Goal: Information Seeking & Learning: Learn about a topic

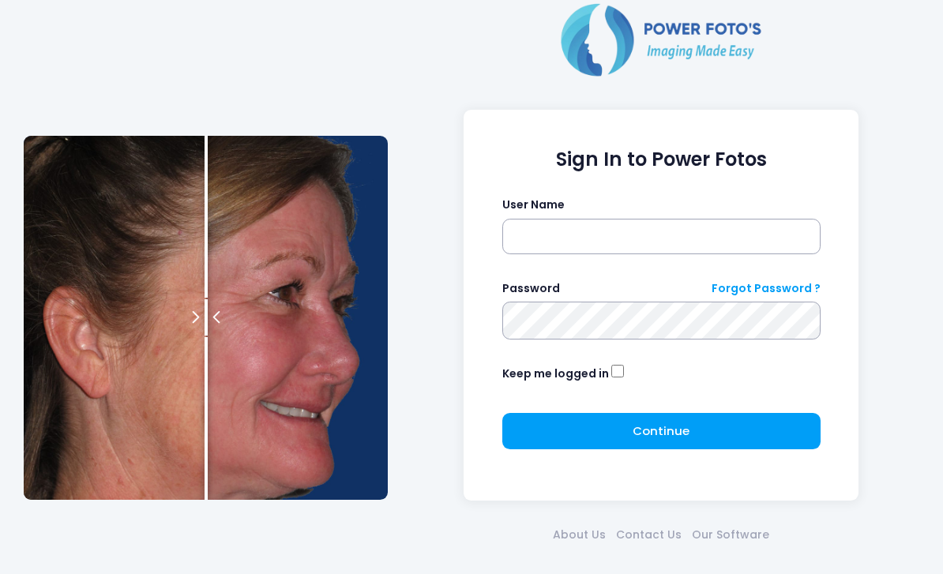
scroll to position [58, 0]
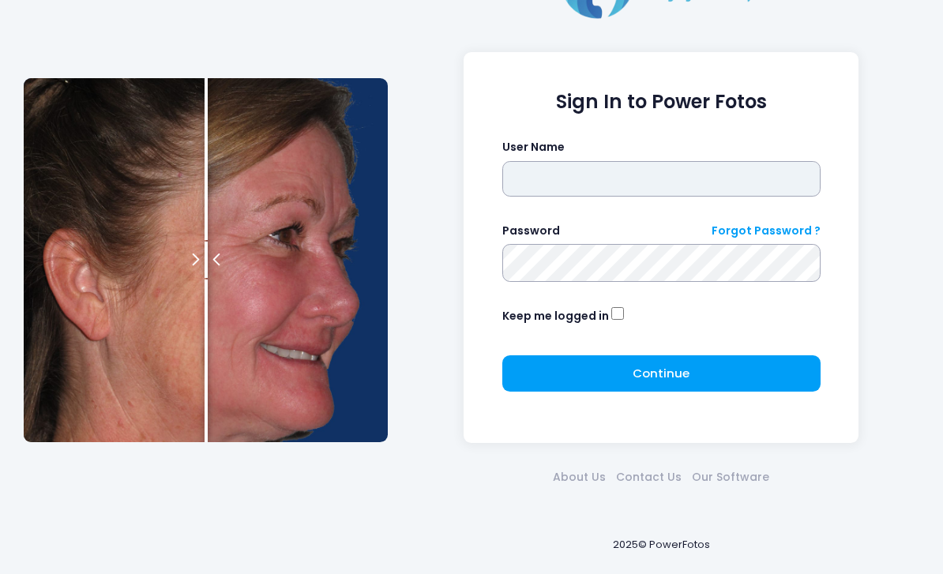
type input "*******"
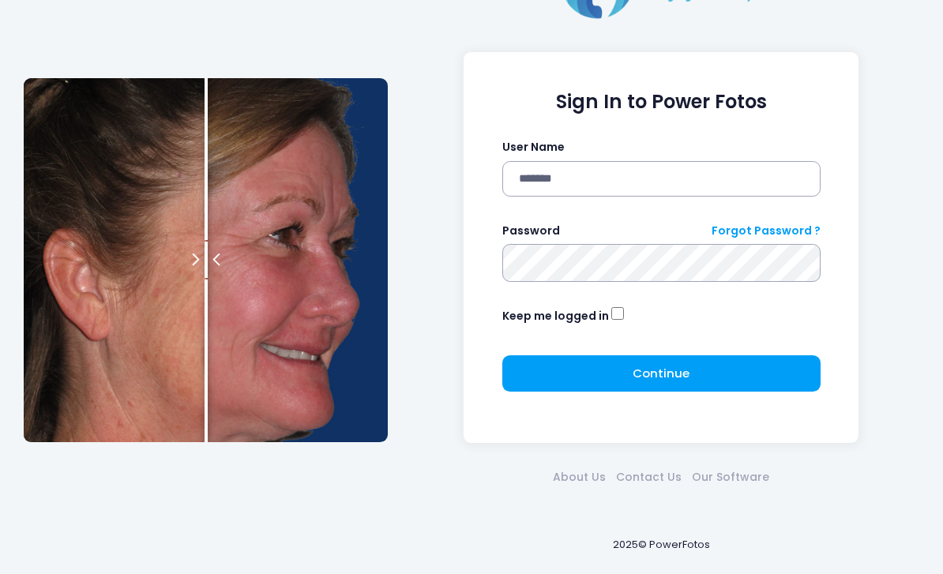
click button "submit" at bounding box center [0, 0] width 0 height 0
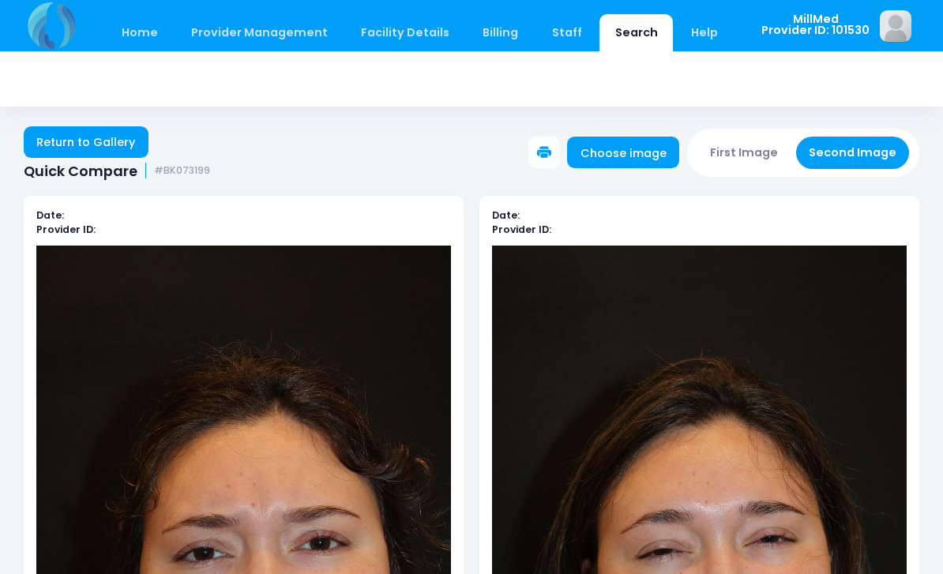
click at [617, 36] on link "Search" at bounding box center [636, 32] width 73 height 37
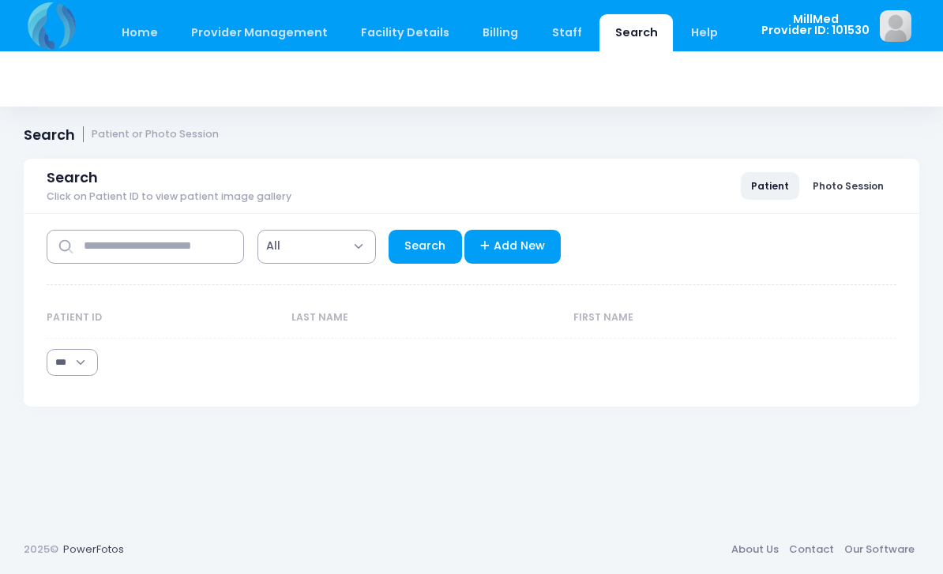
select select "***"
click at [215, 260] on input "text" at bounding box center [146, 247] width 198 height 34
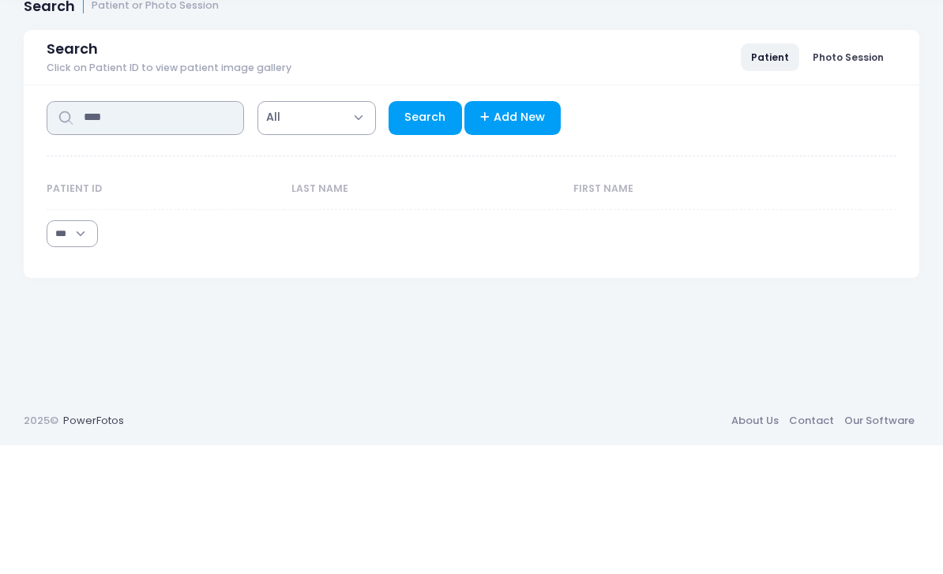
type input "****"
click at [416, 230] on link "Search" at bounding box center [425, 247] width 73 height 34
select select "***"
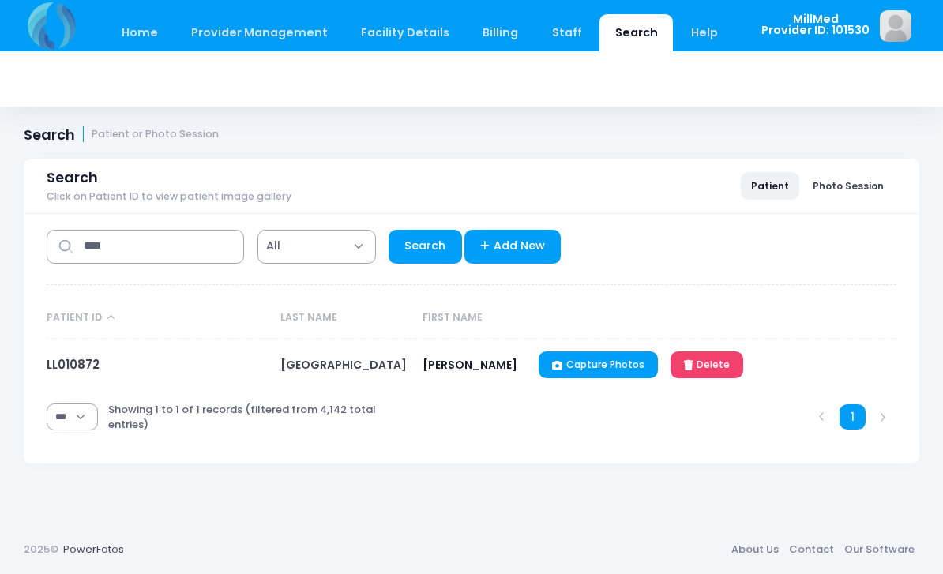
click at [85, 371] on link "LL010872" at bounding box center [73, 364] width 53 height 17
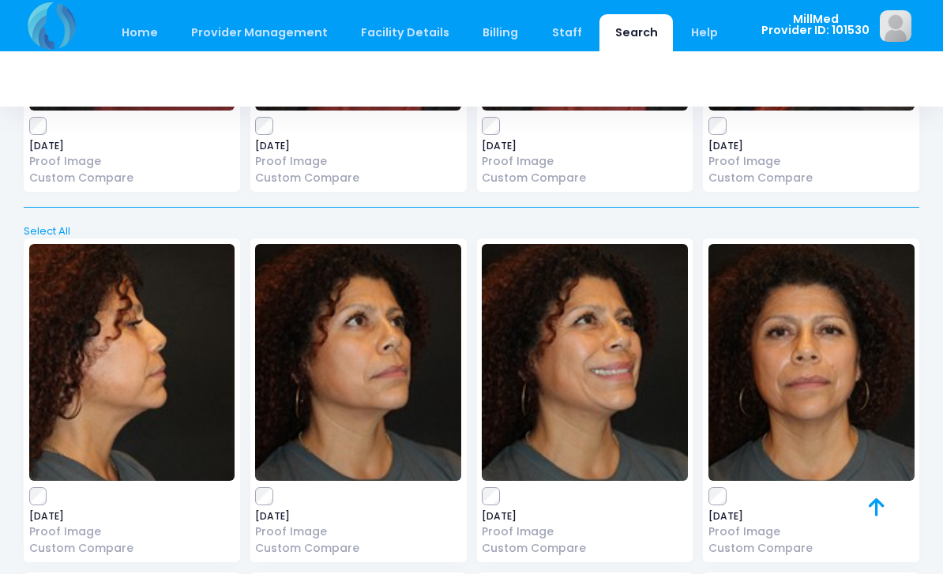
scroll to position [1383, 0]
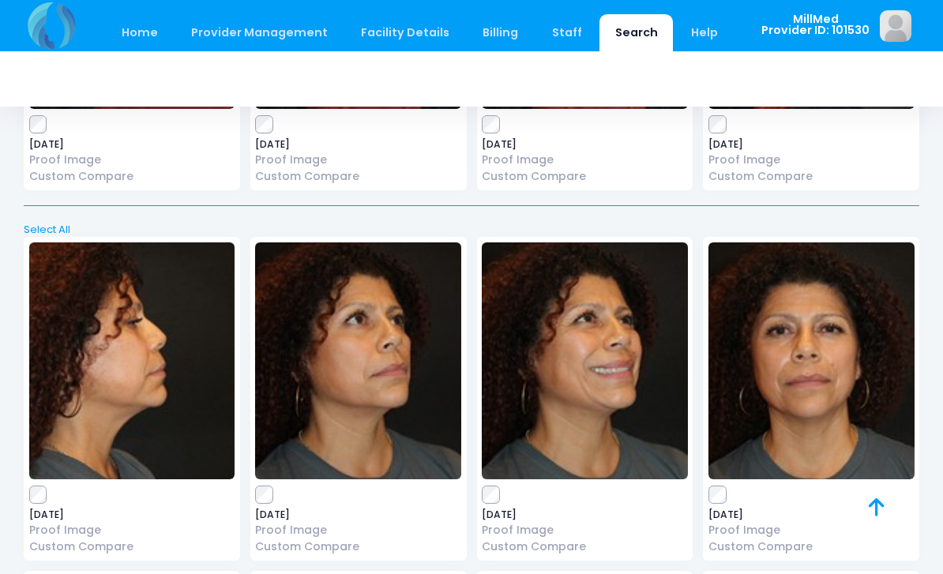
click at [804, 395] on img at bounding box center [812, 361] width 206 height 237
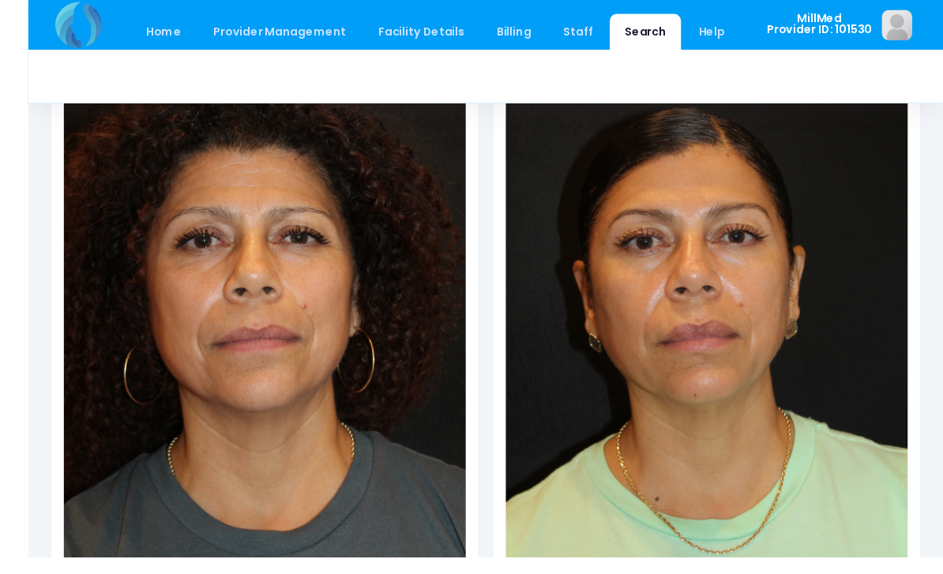
scroll to position [332, 0]
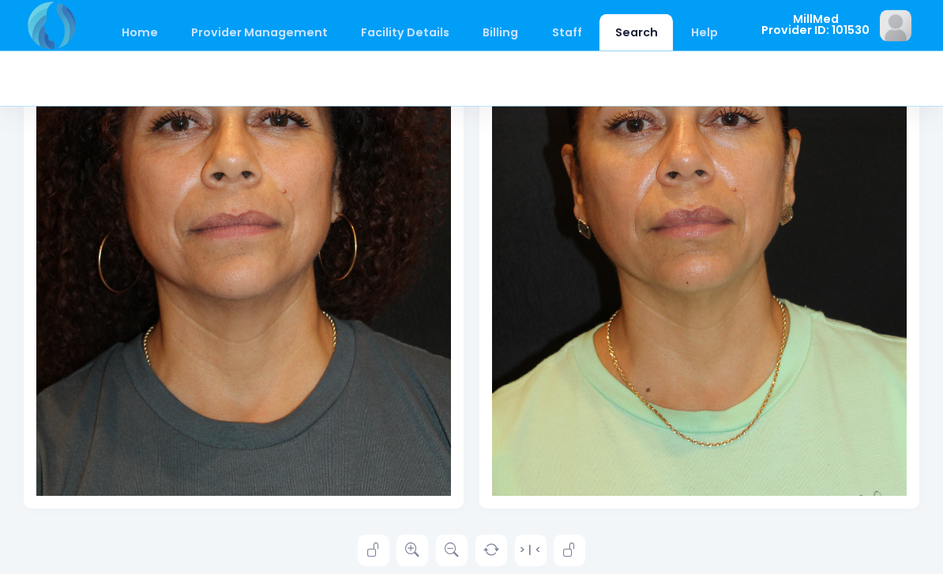
click at [416, 544] on icon at bounding box center [412, 551] width 14 height 14
click at [408, 553] on icon at bounding box center [412, 551] width 14 height 14
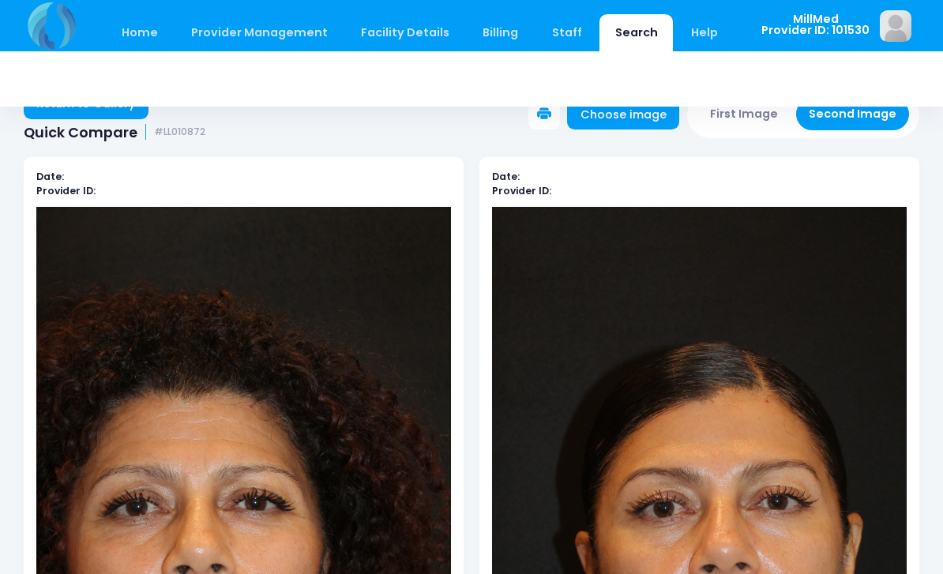
scroll to position [40, 0]
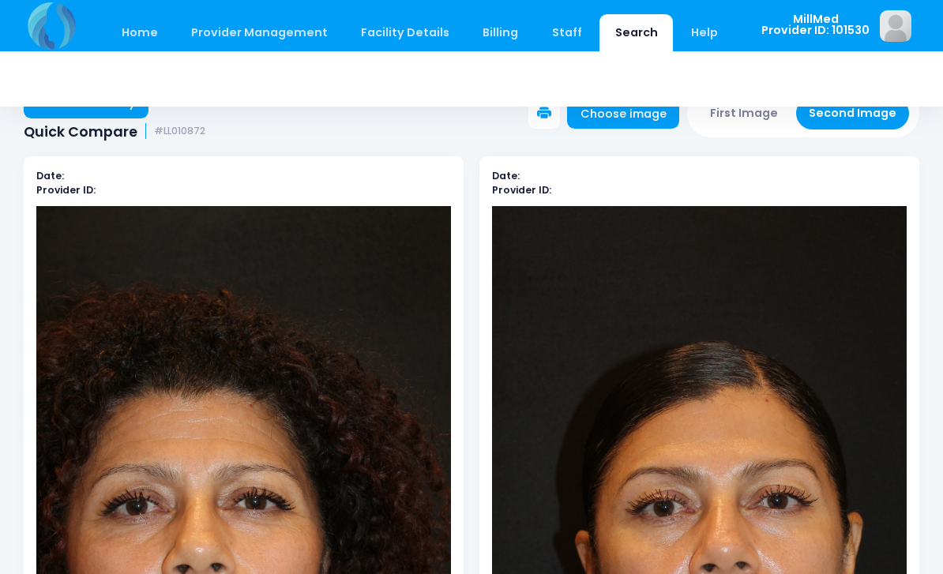
click at [77, 107] on link "Return to Gallery" at bounding box center [86, 103] width 125 height 32
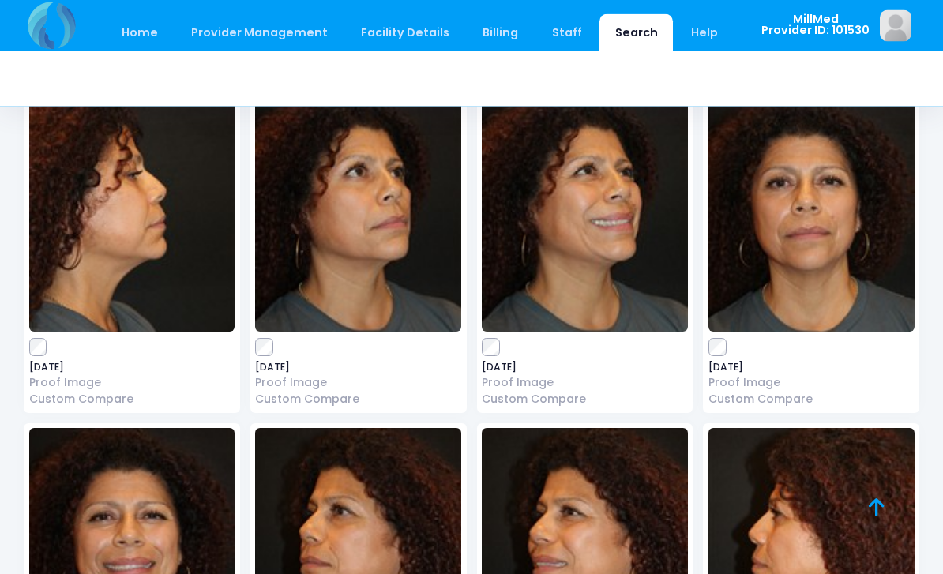
scroll to position [1530, 0]
click at [97, 518] on img at bounding box center [132, 546] width 206 height 237
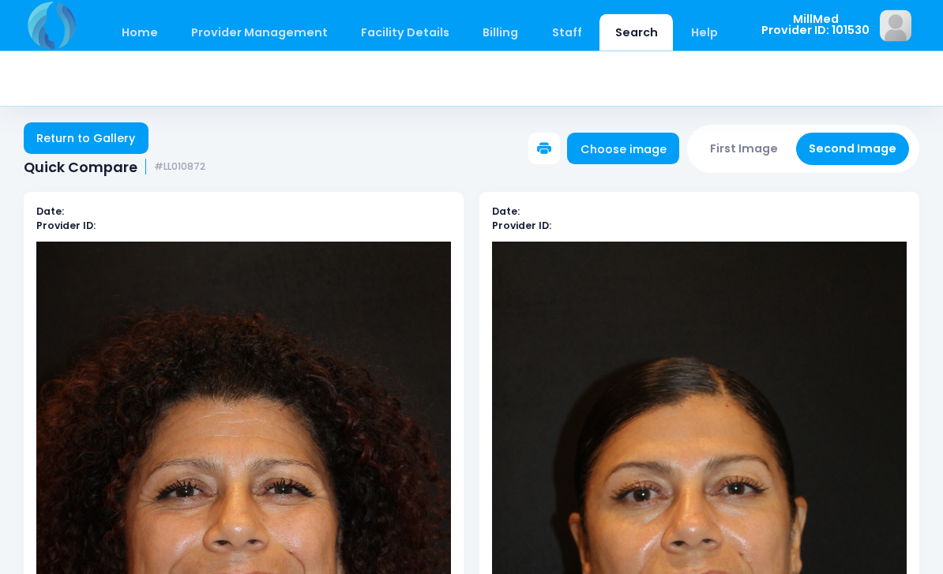
scroll to position [2, 0]
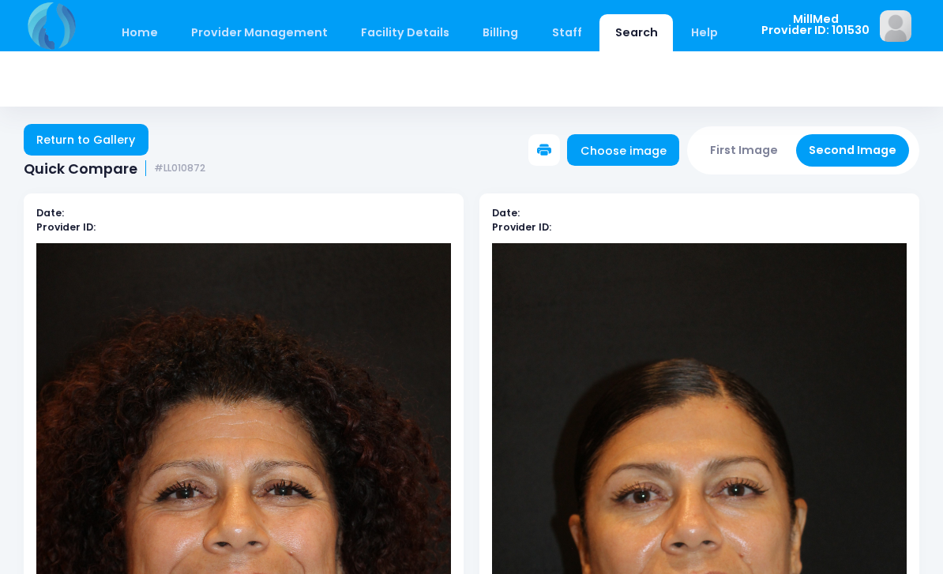
click at [87, 143] on link "Return to Gallery" at bounding box center [86, 140] width 125 height 32
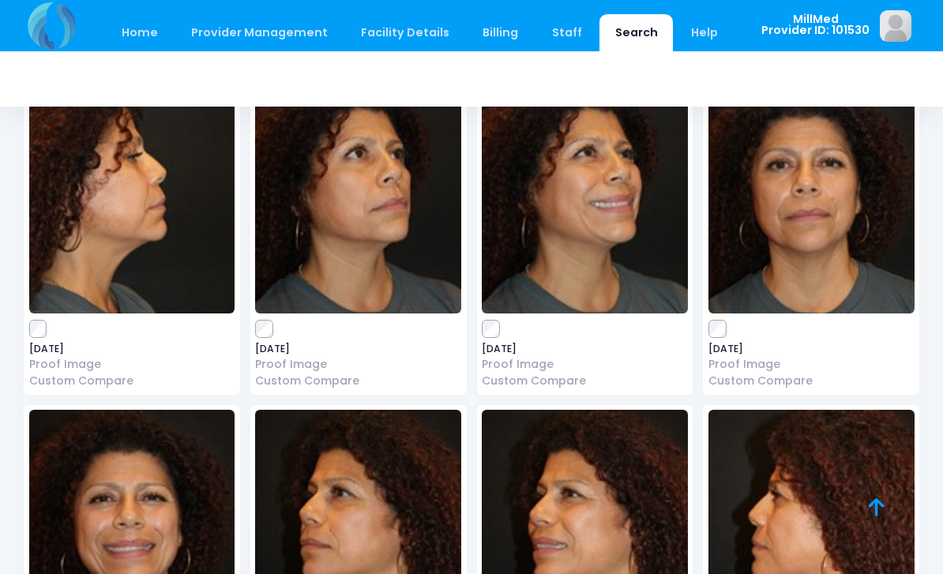
scroll to position [1549, 0]
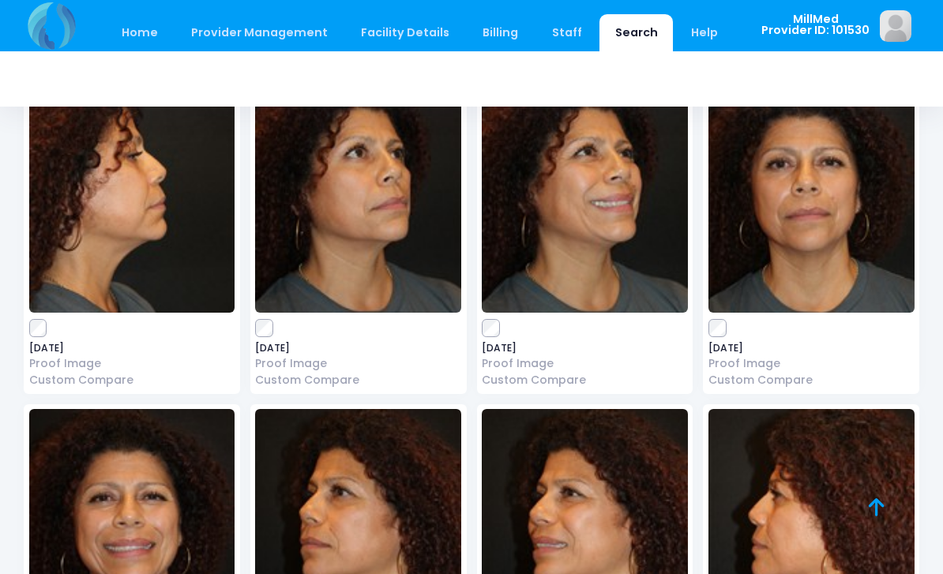
click at [357, 234] on img at bounding box center [358, 194] width 206 height 237
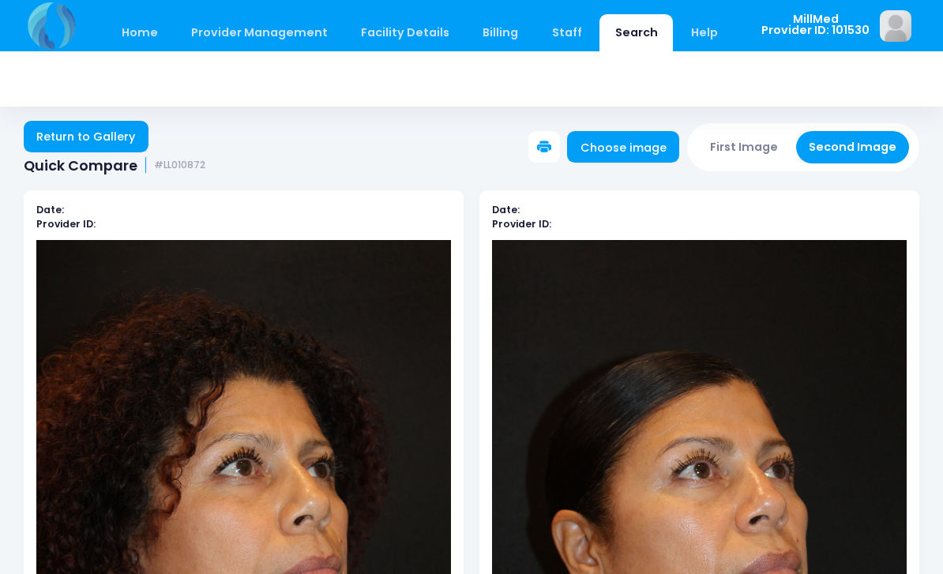
scroll to position [9, 0]
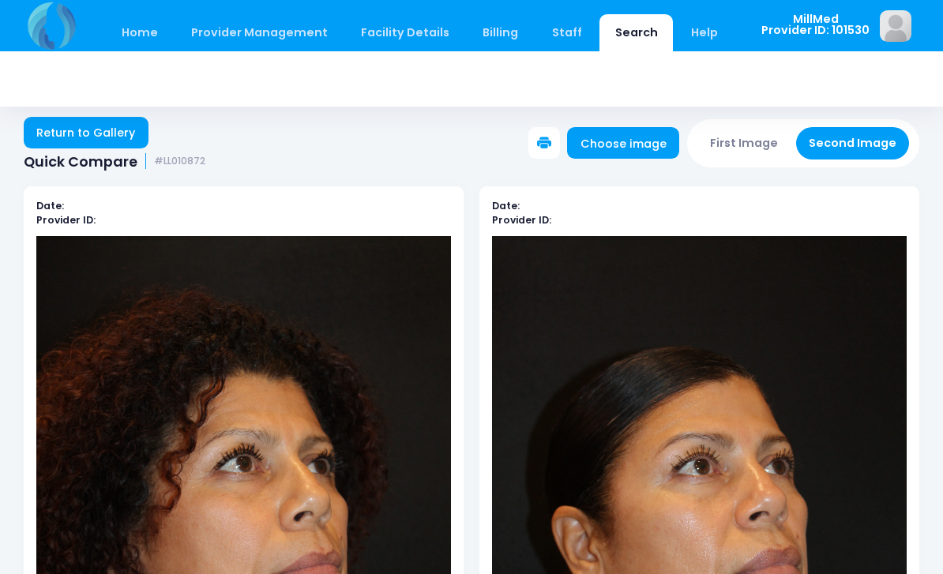
click at [74, 129] on link "Return to Gallery" at bounding box center [86, 133] width 125 height 32
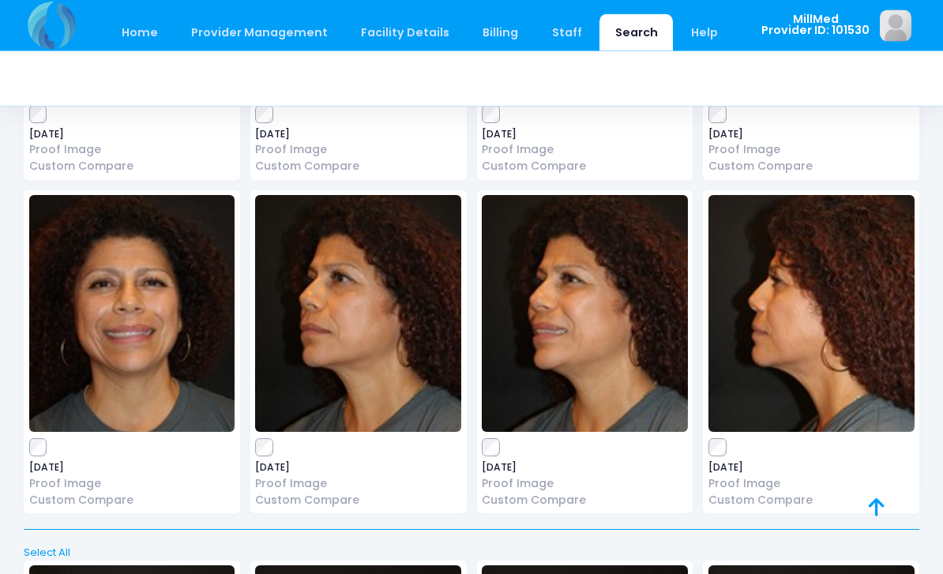
scroll to position [1764, 0]
click at [352, 307] on img at bounding box center [358, 313] width 206 height 237
